Goal: Browse casually: Explore the website without a specific task or goal

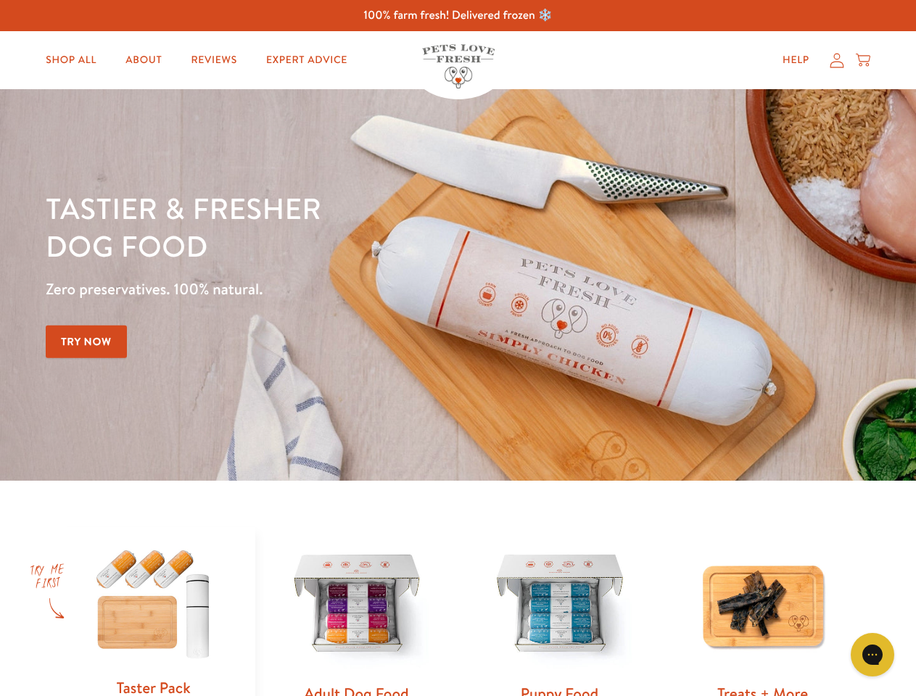
click at [458, 348] on div "Tastier & fresher dog food Zero preservatives. 100% natural. Try Now" at bounding box center [321, 284] width 550 height 191
click at [873, 655] on icon "Gorgias live chat" at bounding box center [872, 655] width 14 height 14
